Goal: Information Seeking & Learning: Learn about a topic

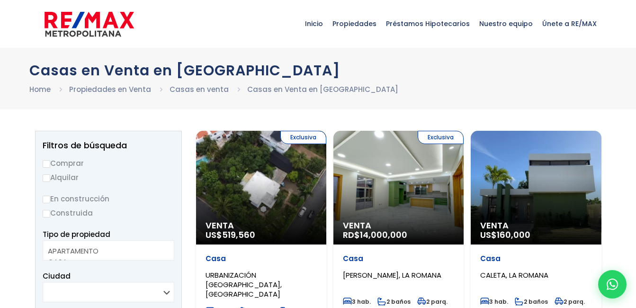
select select
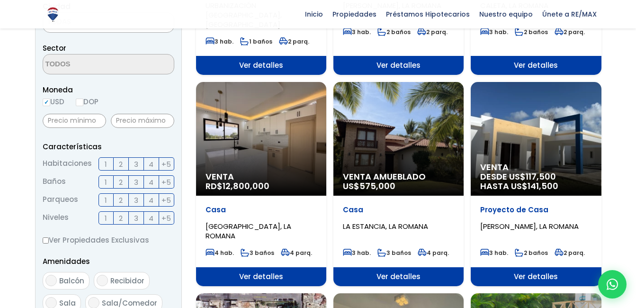
scroll to position [538, 0]
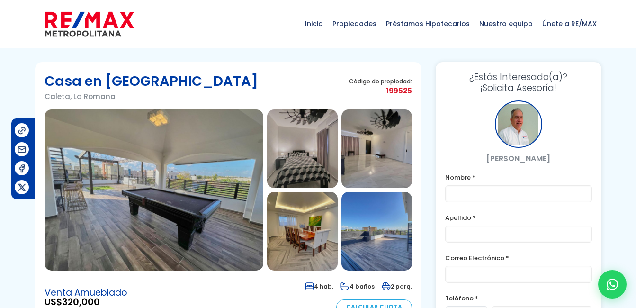
click at [150, 190] on img at bounding box center [153, 189] width 219 height 161
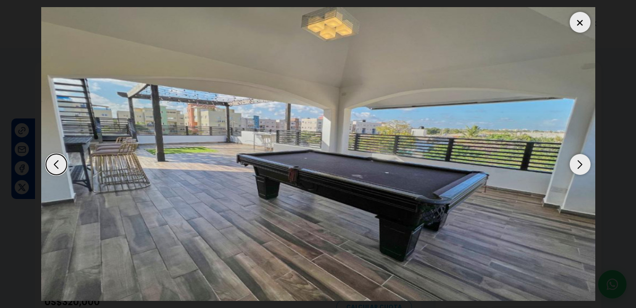
click at [578, 161] on div "Next slide" at bounding box center [579, 164] width 21 height 21
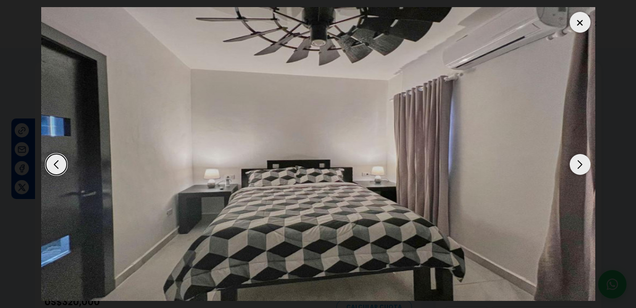
click at [578, 161] on div "Next slide" at bounding box center [579, 164] width 21 height 21
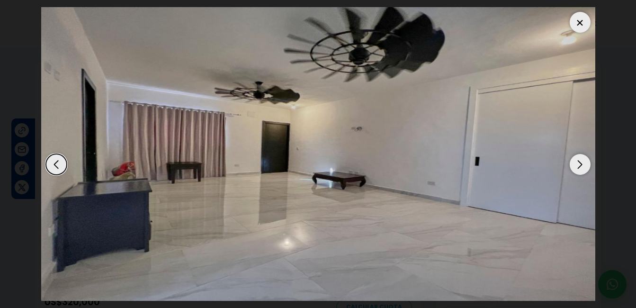
click at [578, 161] on div "Next slide" at bounding box center [579, 164] width 21 height 21
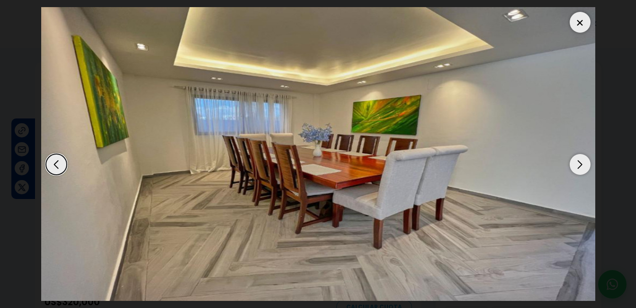
click at [578, 161] on div "Next slide" at bounding box center [579, 164] width 21 height 21
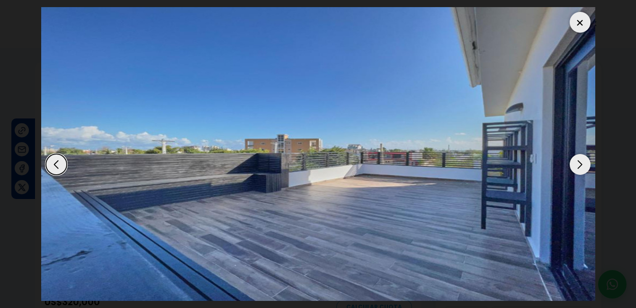
click at [578, 161] on div "Next slide" at bounding box center [579, 164] width 21 height 21
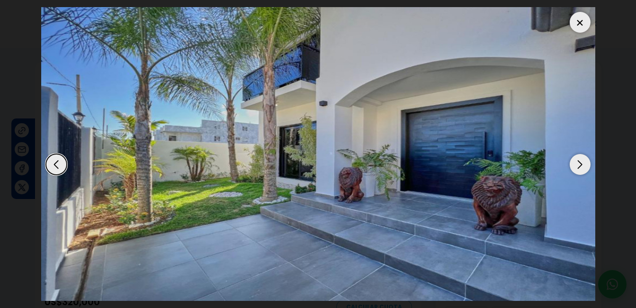
click at [578, 161] on div "Next slide" at bounding box center [579, 164] width 21 height 21
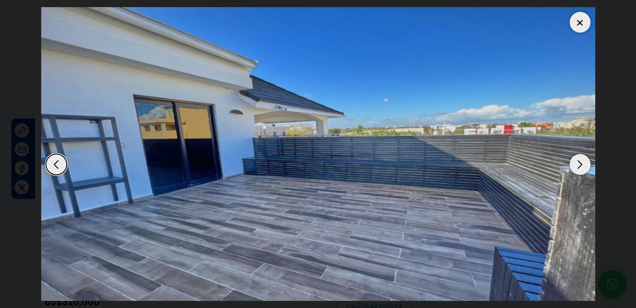
click at [578, 161] on div "Next slide" at bounding box center [579, 164] width 21 height 21
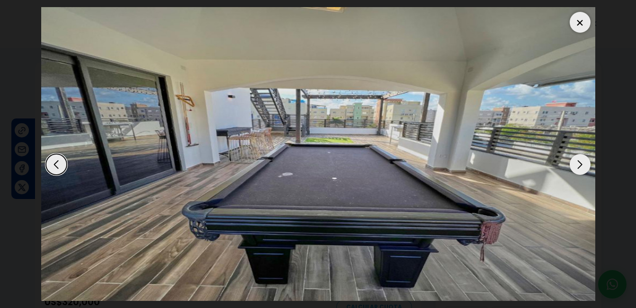
click at [578, 161] on div "Next slide" at bounding box center [579, 164] width 21 height 21
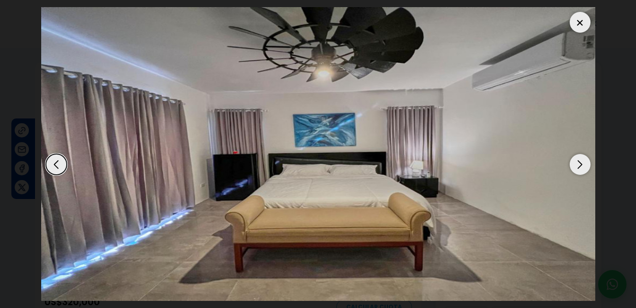
click at [578, 161] on div "Next slide" at bounding box center [579, 164] width 21 height 21
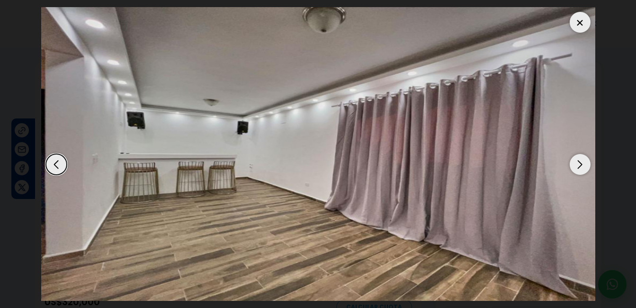
click at [578, 161] on div "Next slide" at bounding box center [579, 164] width 21 height 21
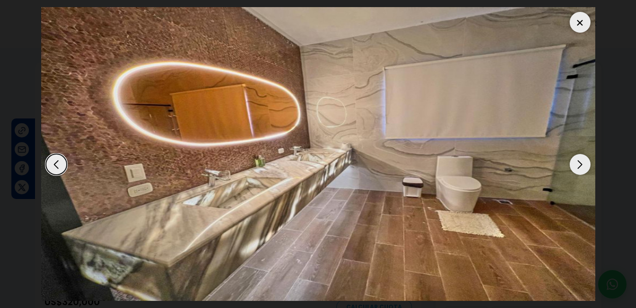
click at [578, 161] on div "Next slide" at bounding box center [579, 164] width 21 height 21
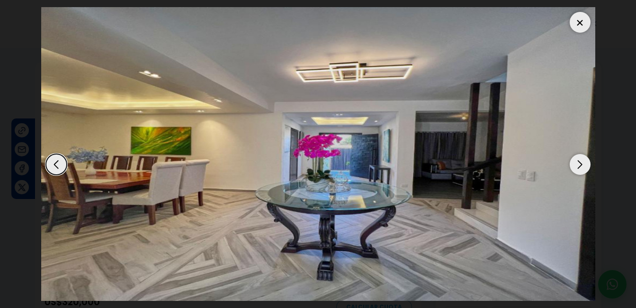
click at [578, 161] on div "Next slide" at bounding box center [579, 164] width 21 height 21
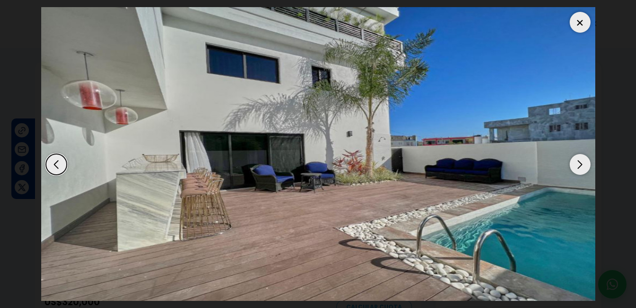
click at [578, 161] on div "Next slide" at bounding box center [579, 164] width 21 height 21
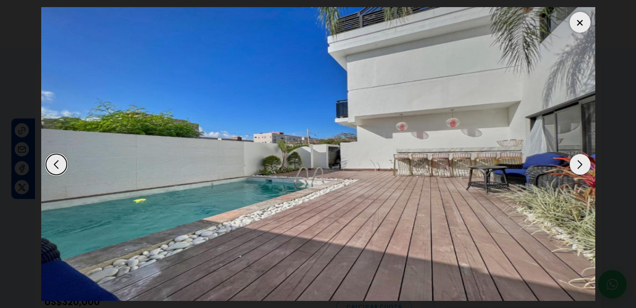
click at [578, 161] on div "Next slide" at bounding box center [579, 164] width 21 height 21
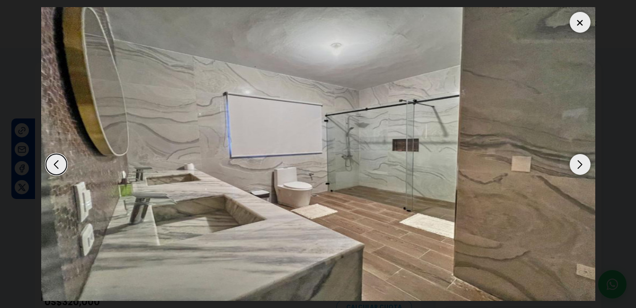
click at [578, 161] on div "Next slide" at bounding box center [579, 164] width 21 height 21
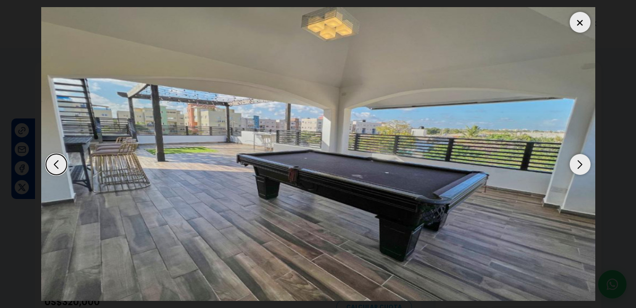
click at [578, 161] on div "Next slide" at bounding box center [579, 164] width 21 height 21
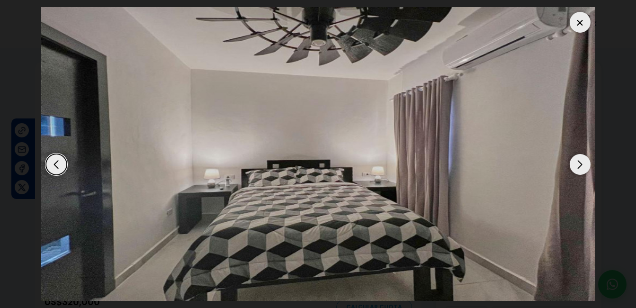
click at [578, 161] on div "Next slide" at bounding box center [579, 164] width 21 height 21
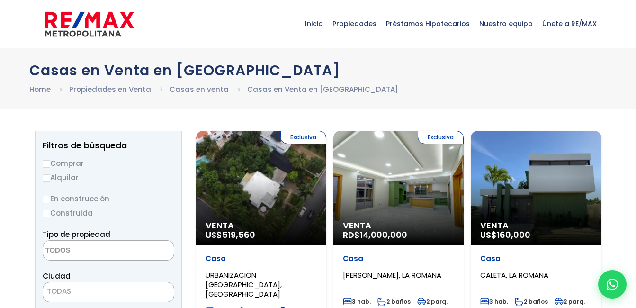
select select
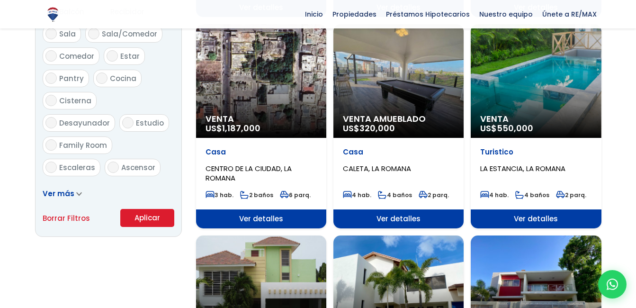
scroll to position [806, 0]
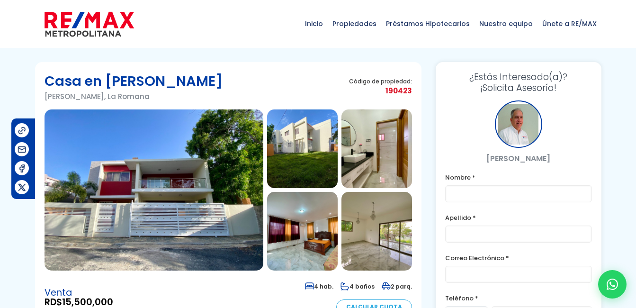
click at [217, 183] on img at bounding box center [153, 189] width 219 height 161
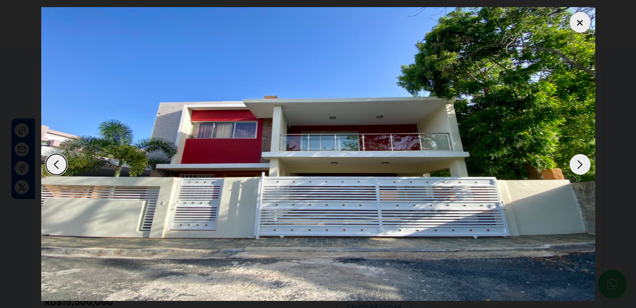
click at [579, 165] on div "Next slide" at bounding box center [579, 164] width 21 height 21
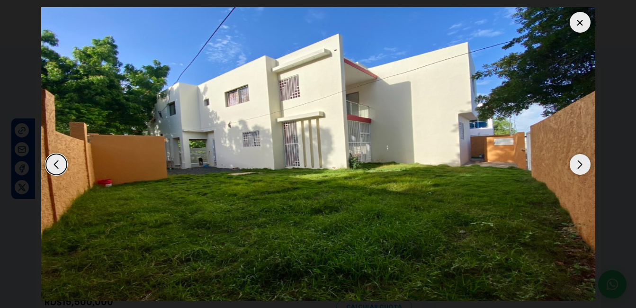
click at [578, 160] on div "Next slide" at bounding box center [579, 164] width 21 height 21
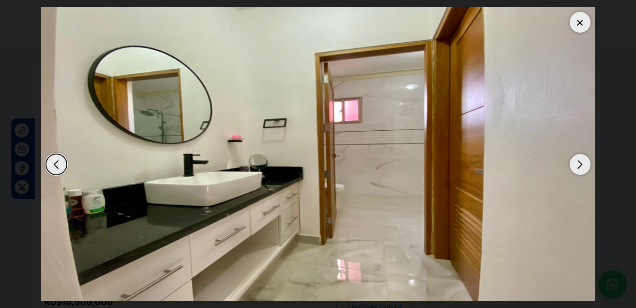
click at [578, 160] on div "Next slide" at bounding box center [579, 164] width 21 height 21
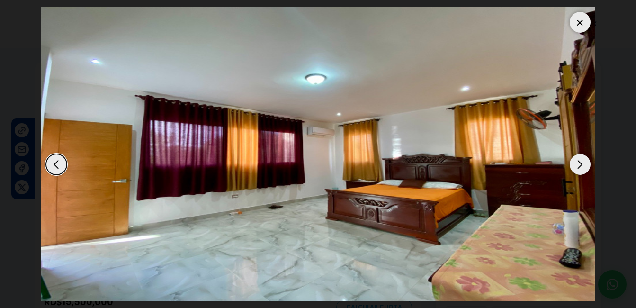
click at [578, 160] on div "Next slide" at bounding box center [579, 164] width 21 height 21
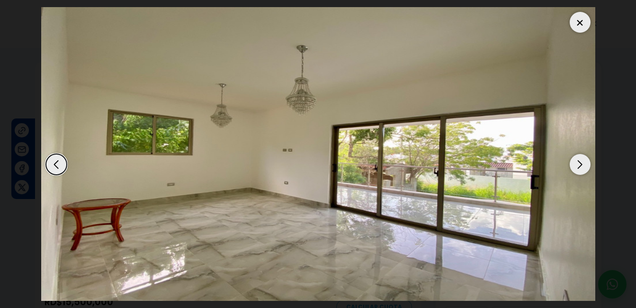
click at [578, 160] on div "Next slide" at bounding box center [579, 164] width 21 height 21
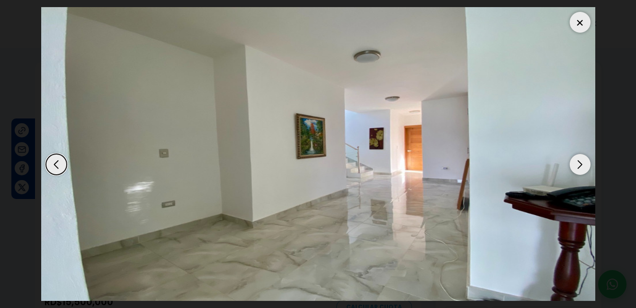
click at [578, 160] on div "Next slide" at bounding box center [579, 164] width 21 height 21
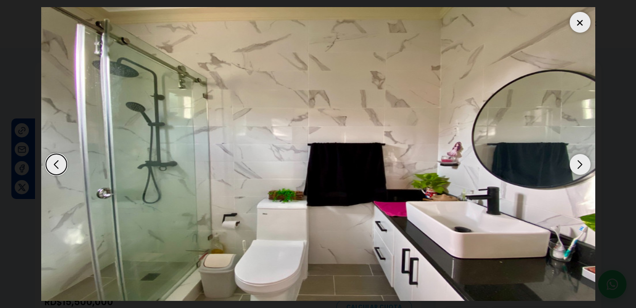
click at [578, 160] on div "Next slide" at bounding box center [579, 164] width 21 height 21
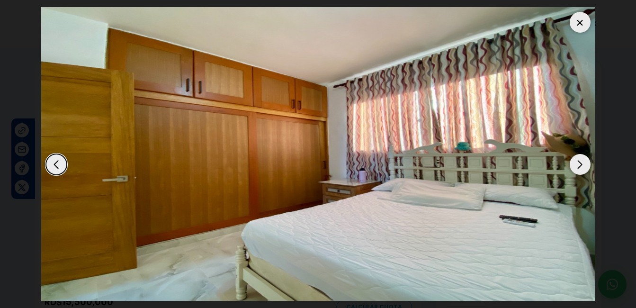
click at [578, 160] on div "Next slide" at bounding box center [579, 164] width 21 height 21
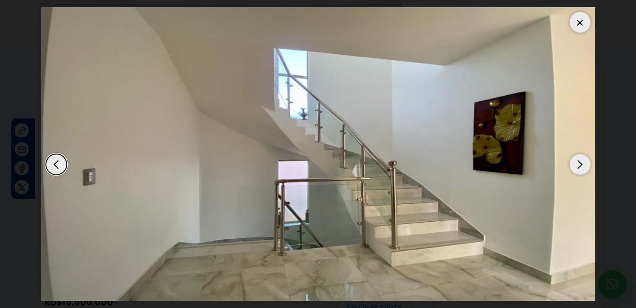
click at [578, 160] on div "Next slide" at bounding box center [579, 164] width 21 height 21
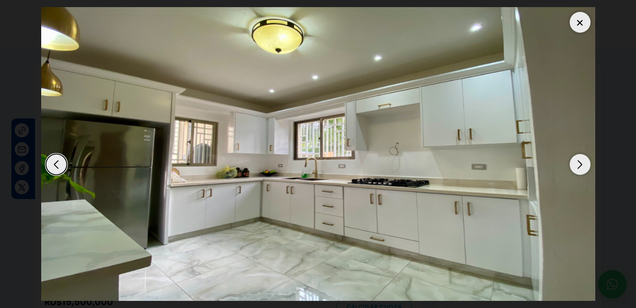
click at [578, 160] on div "Next slide" at bounding box center [579, 164] width 21 height 21
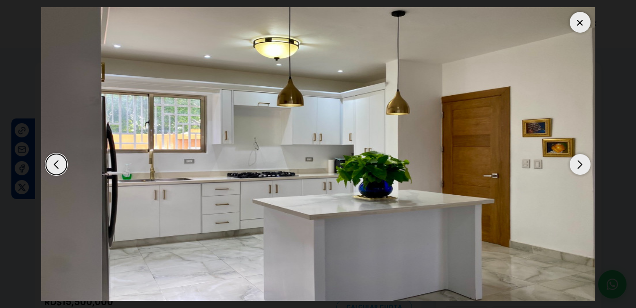
click at [578, 160] on div "Next slide" at bounding box center [579, 164] width 21 height 21
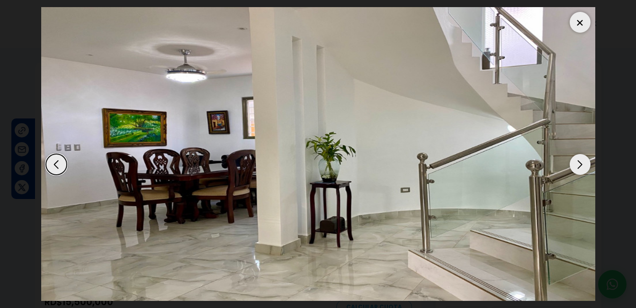
click at [578, 160] on div "Next slide" at bounding box center [579, 164] width 21 height 21
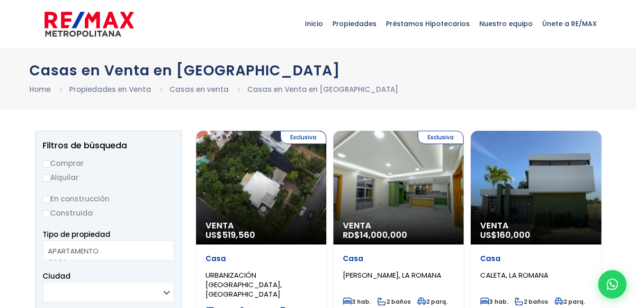
select select
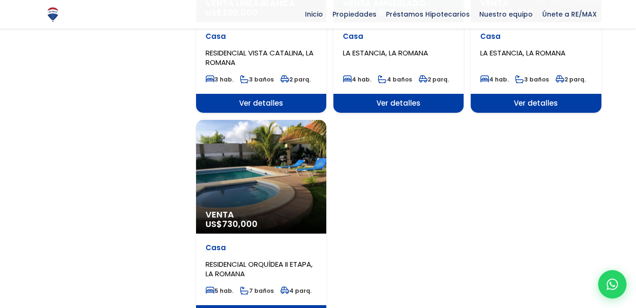
scroll to position [1344, 0]
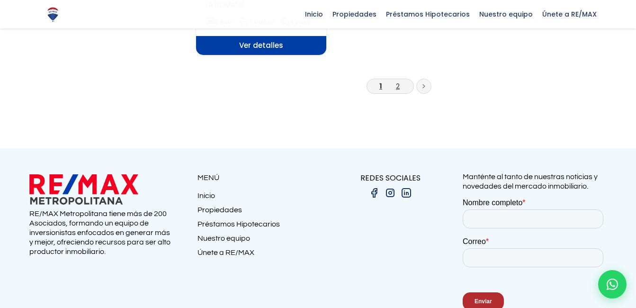
click at [398, 81] on link "2" at bounding box center [398, 86] width 4 height 10
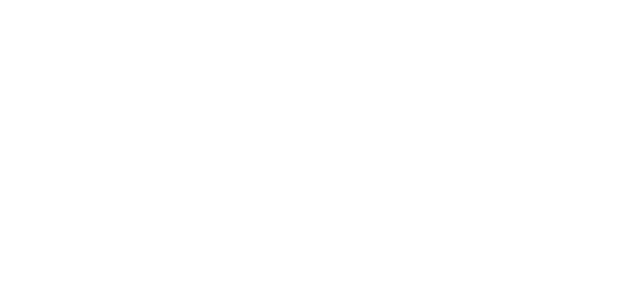
select select
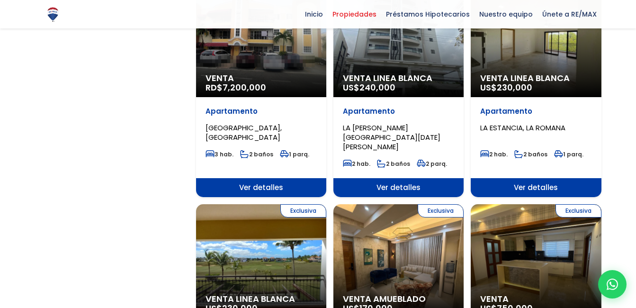
scroll to position [1075, 0]
